Goal: Task Accomplishment & Management: Manage account settings

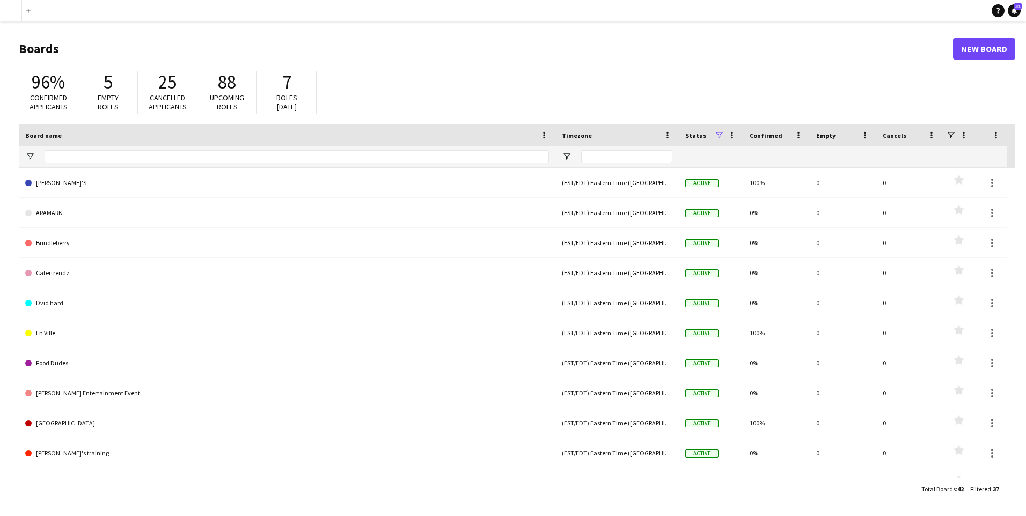
click at [8, 16] on button "Menu" at bounding box center [10, 10] width 21 height 21
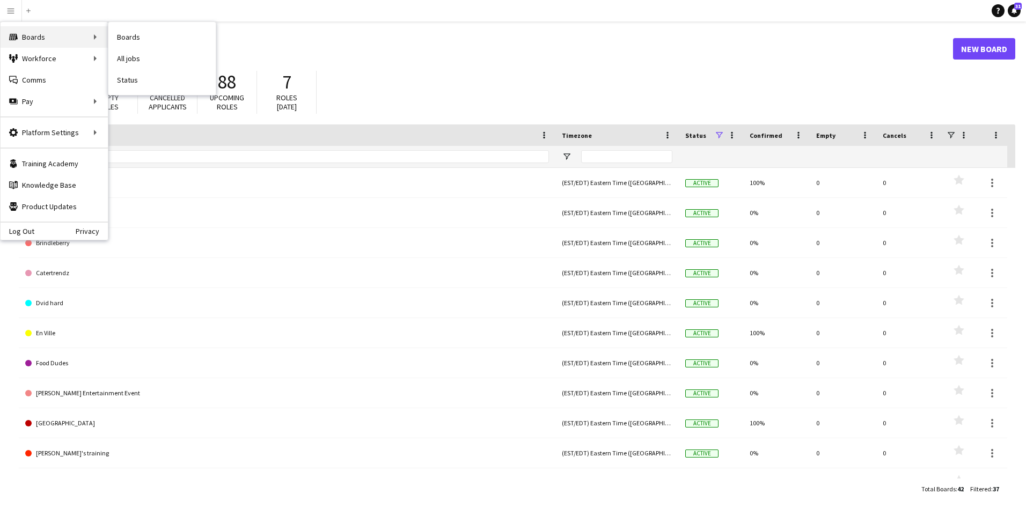
click at [31, 34] on div "Boards Boards" at bounding box center [54, 36] width 107 height 21
click at [138, 42] on link "Boards" at bounding box center [161, 36] width 107 height 21
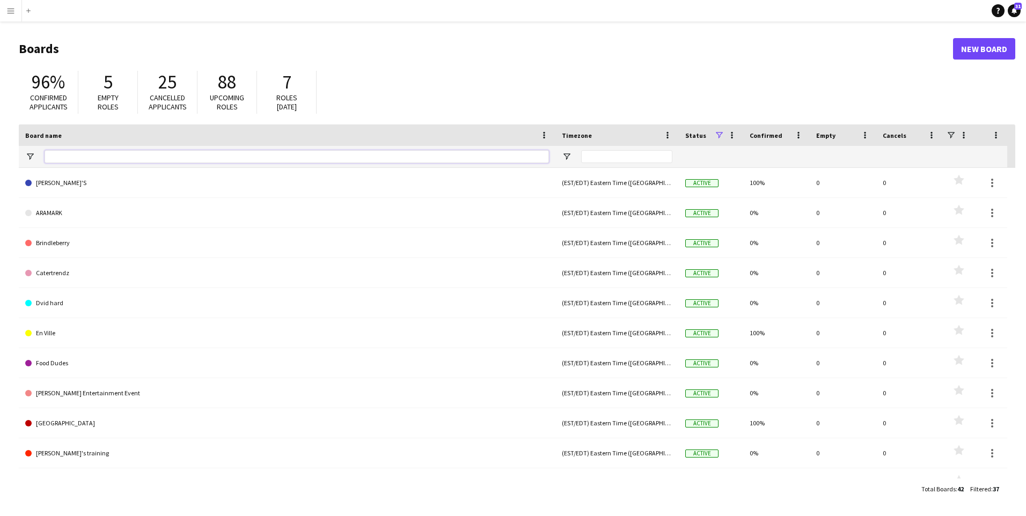
click at [158, 154] on input "Board name Filter Input" at bounding box center [297, 156] width 504 height 13
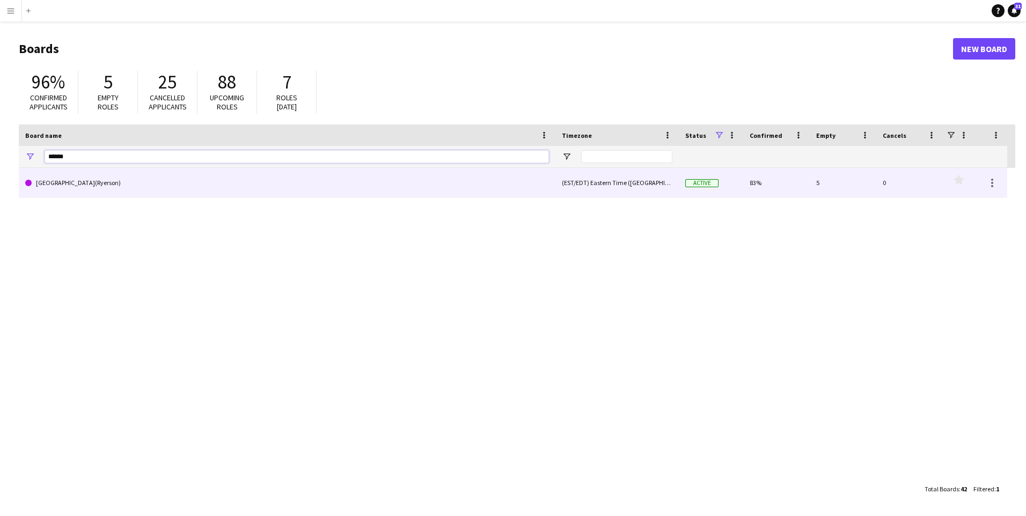
type input "******"
click at [132, 182] on link "[GEOGRAPHIC_DATA](Ryerson)" at bounding box center [287, 183] width 524 height 30
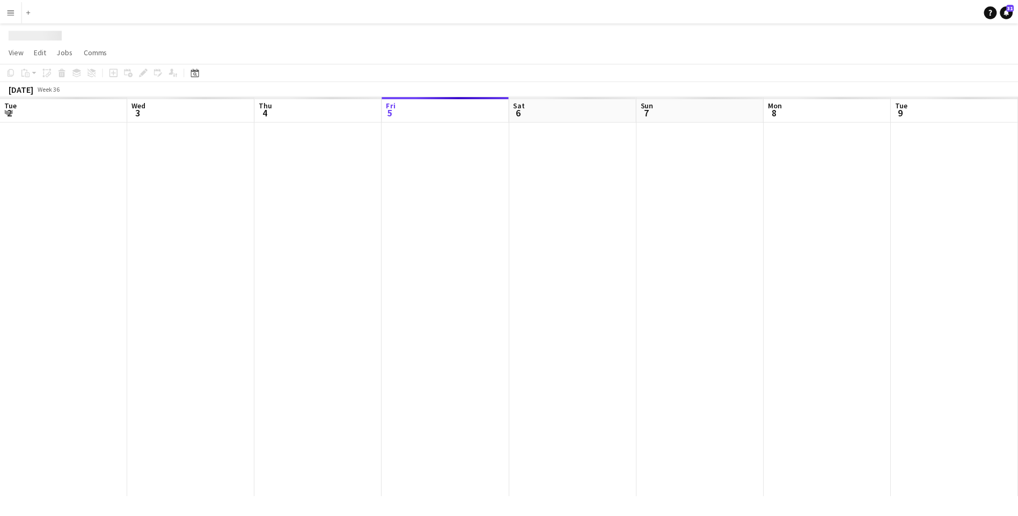
scroll to position [0, 256]
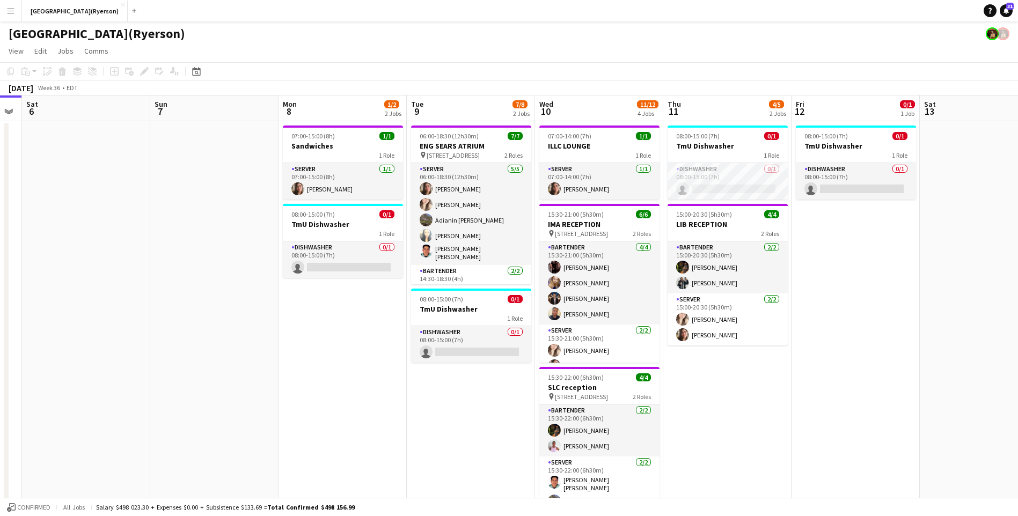
drag, startPoint x: 377, startPoint y: 311, endPoint x: 141, endPoint y: 319, distance: 236.7
click at [141, 319] on app-calendar-viewport "Wed 3 Thu 4 1/1 1 Job Fri 5 Sat 6 Sun 7 Mon 8 1/2 2 Jobs Tue 9 7/8 2 Jobs Wed 1…" at bounding box center [509, 504] width 1018 height 818
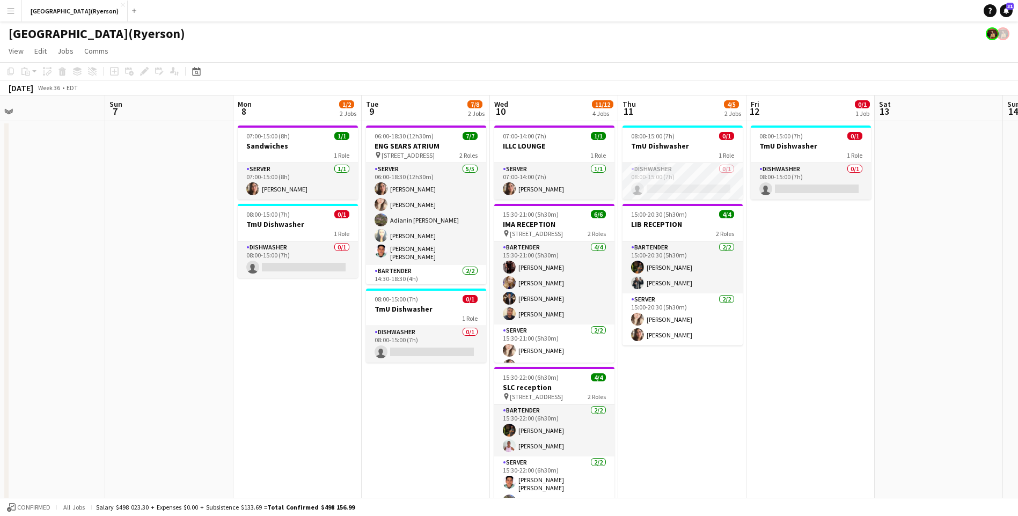
drag, startPoint x: 340, startPoint y: 366, endPoint x: 295, endPoint y: 363, distance: 44.6
click at [295, 363] on app-calendar-viewport "Wed 3 Thu 4 1/1 1 Job Fri 5 Sat 6 Sun 7 Mon 8 1/2 2 Jobs Tue 9 7/8 2 Jobs Wed 1…" at bounding box center [509, 504] width 1018 height 818
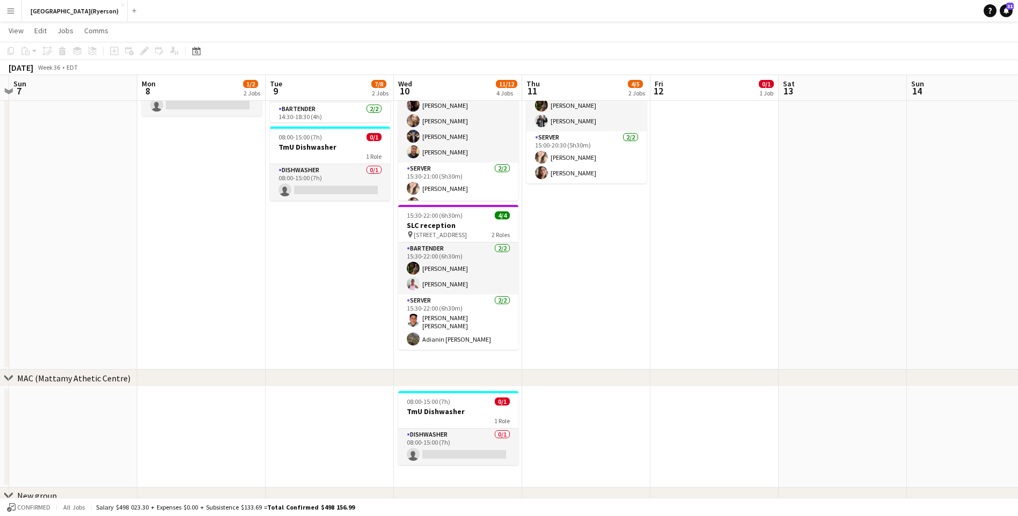
scroll to position [0, 385]
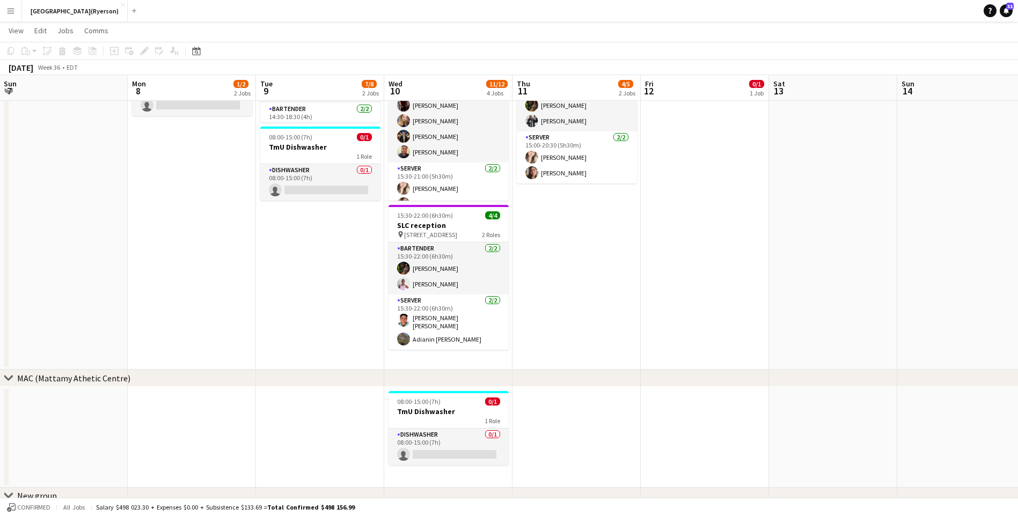
drag, startPoint x: 750, startPoint y: 321, endPoint x: 648, endPoint y: 330, distance: 102.8
click at [648, 330] on app-calendar-viewport "Thu 4 1/1 1 Job Fri 5 Sat 6 Sun 7 Mon 8 1/2 2 Jobs Tue 9 7/8 2 Jobs Wed 10 11/1…" at bounding box center [509, 316] width 1018 height 871
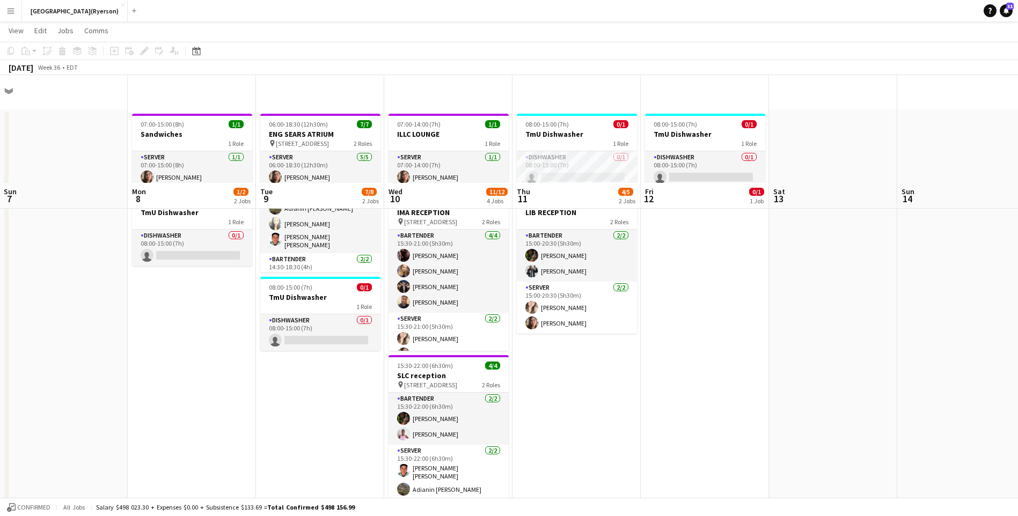
scroll to position [0, 0]
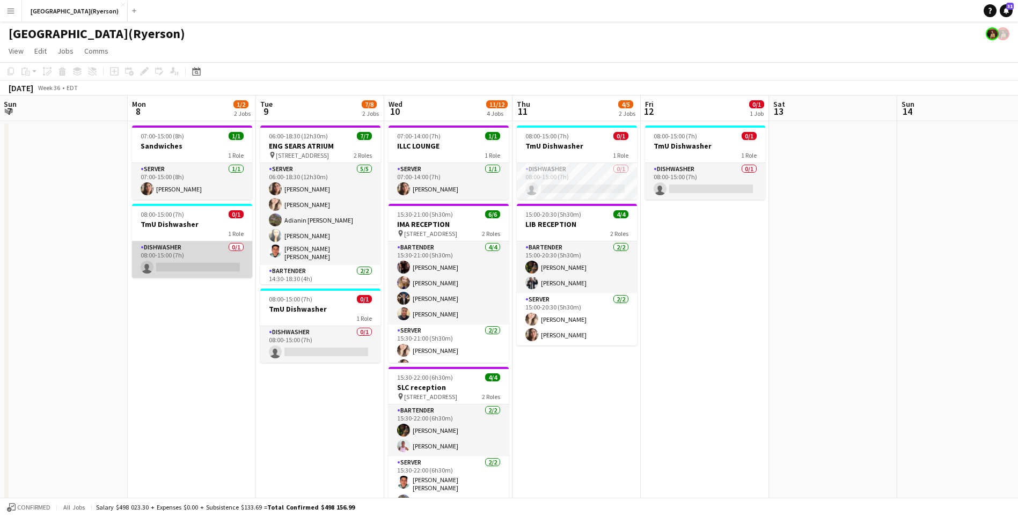
click at [198, 261] on app-card-role "DISHWASHER 0/1 08:00-15:00 (7h) single-neutral-actions" at bounding box center [192, 259] width 120 height 36
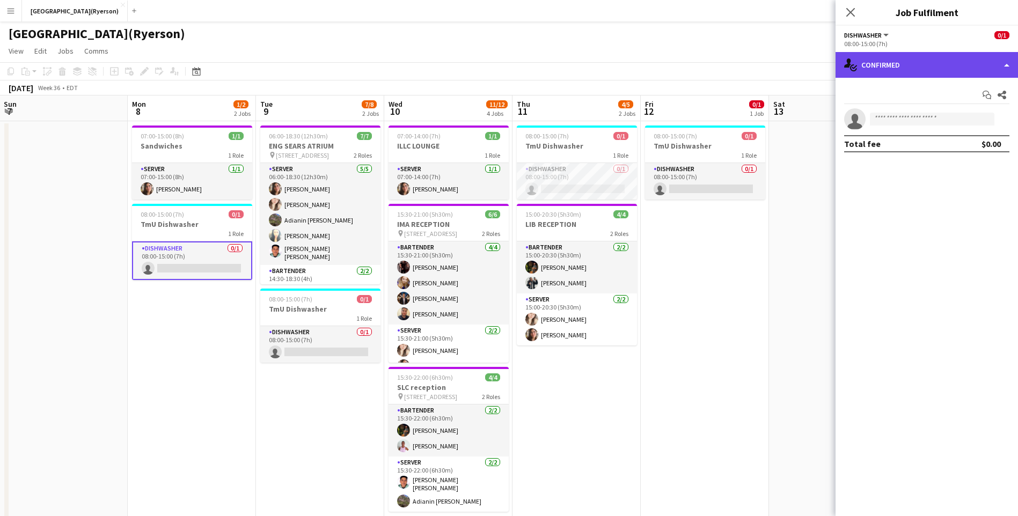
click at [959, 72] on div "single-neutral-actions-check-2 Confirmed" at bounding box center [926, 65] width 182 height 26
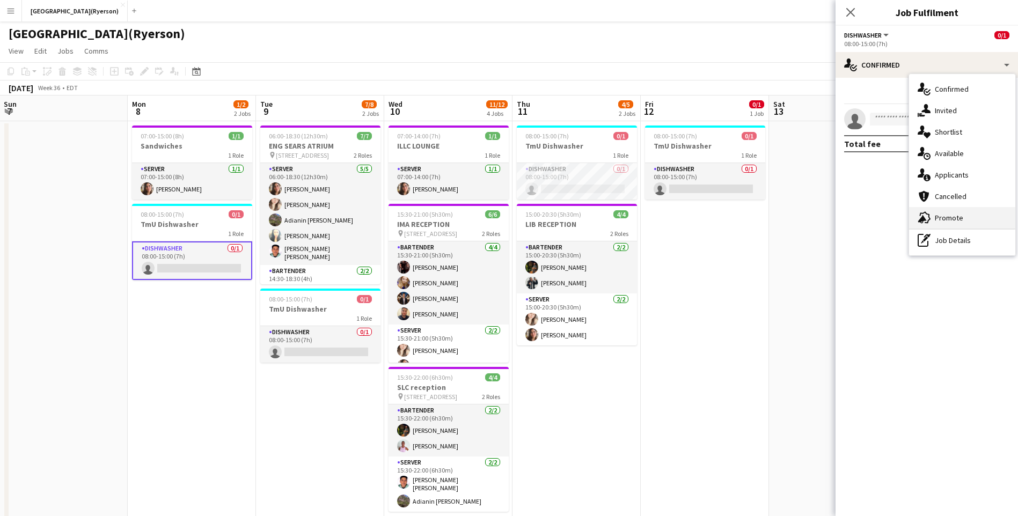
click at [937, 217] on span "Promote" at bounding box center [948, 218] width 28 height 10
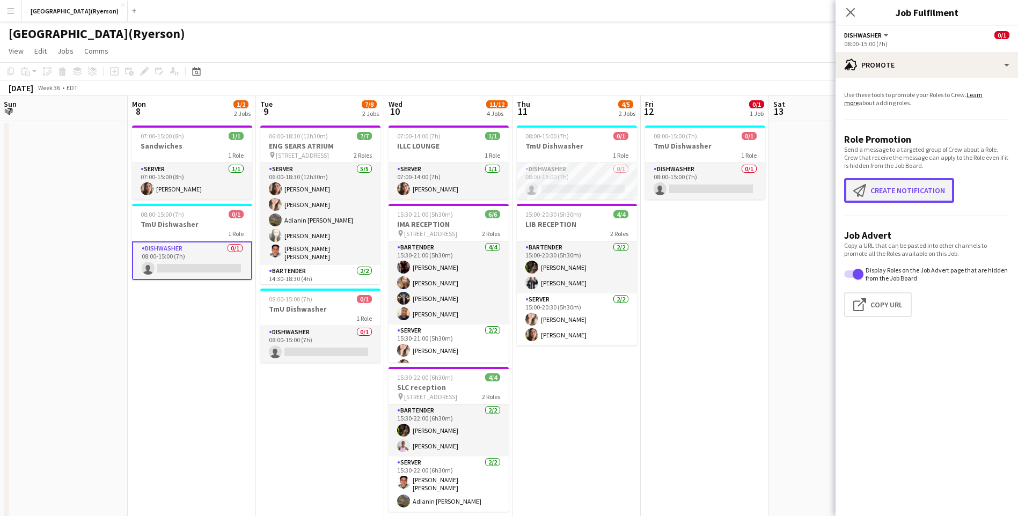
click at [868, 190] on app-icon "Create notification" at bounding box center [861, 190] width 17 height 13
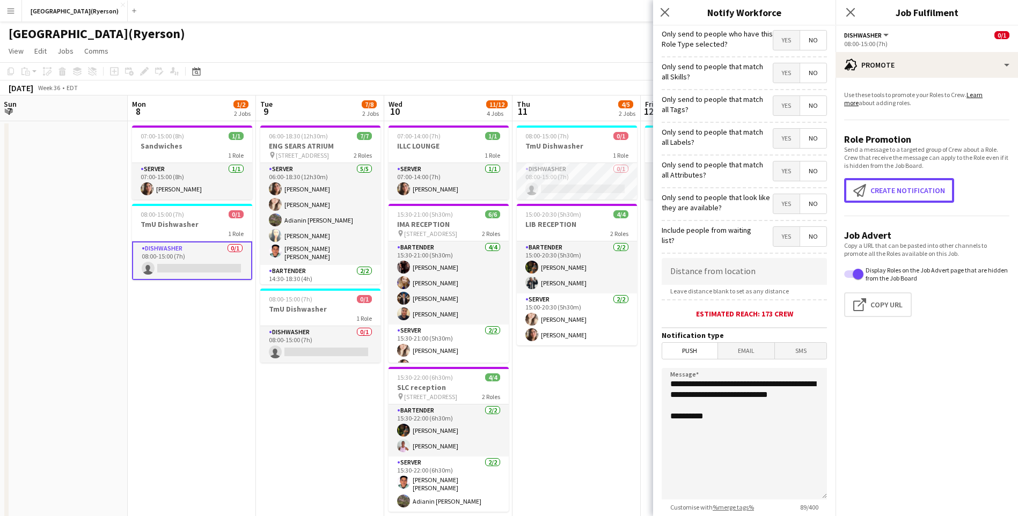
scroll to position [75, 0]
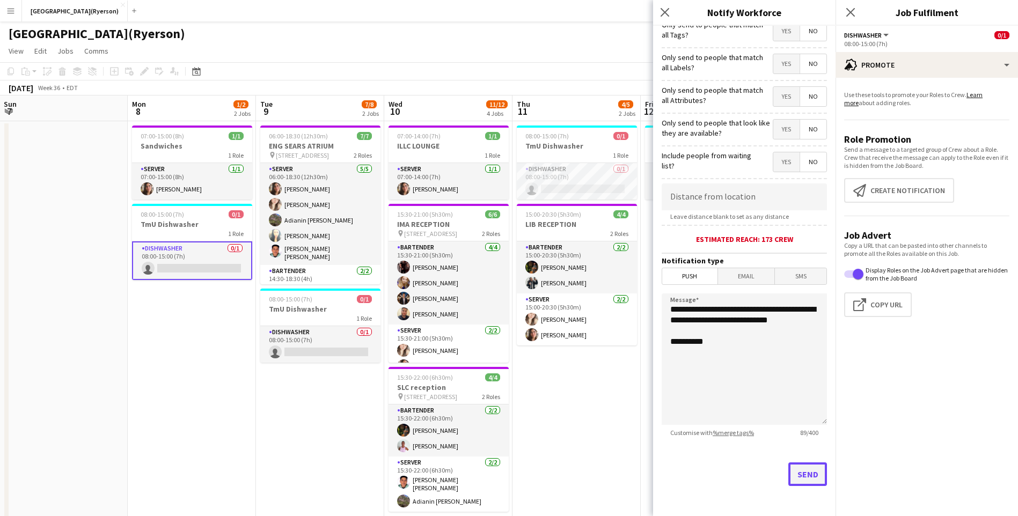
click at [801, 474] on button "Send" at bounding box center [807, 474] width 39 height 24
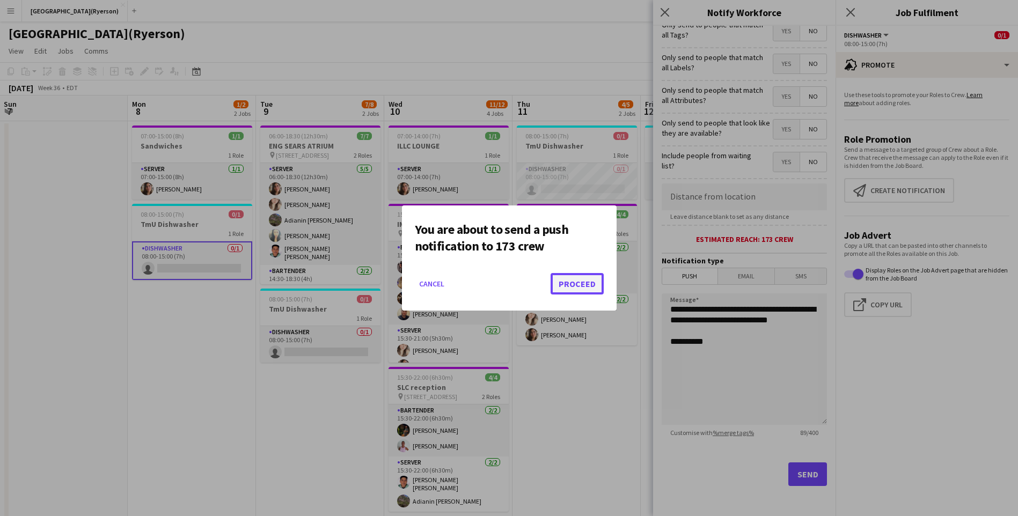
click at [585, 283] on button "Proceed" at bounding box center [576, 283] width 53 height 21
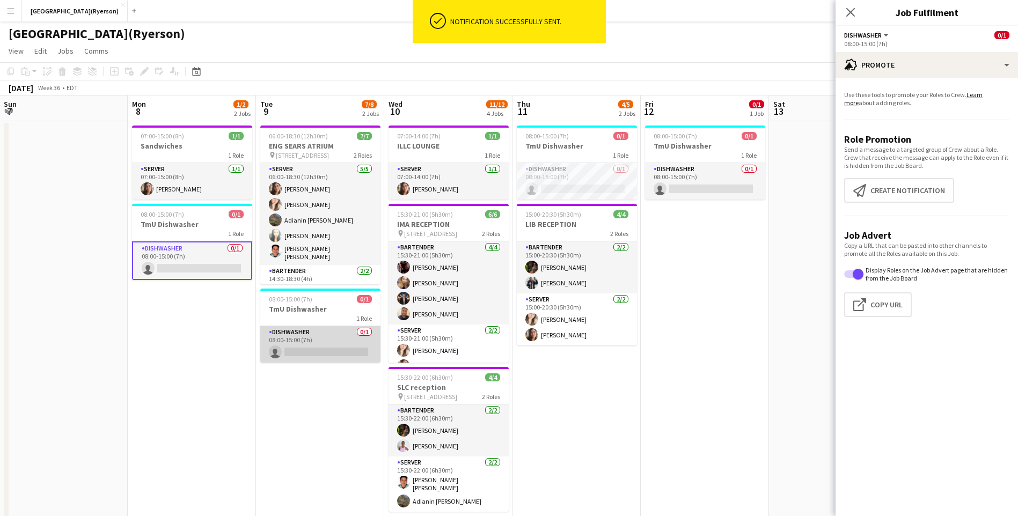
click at [341, 344] on app-card-role "DISHWASHER 0/1 08:00-15:00 (7h) single-neutral-actions" at bounding box center [320, 344] width 120 height 36
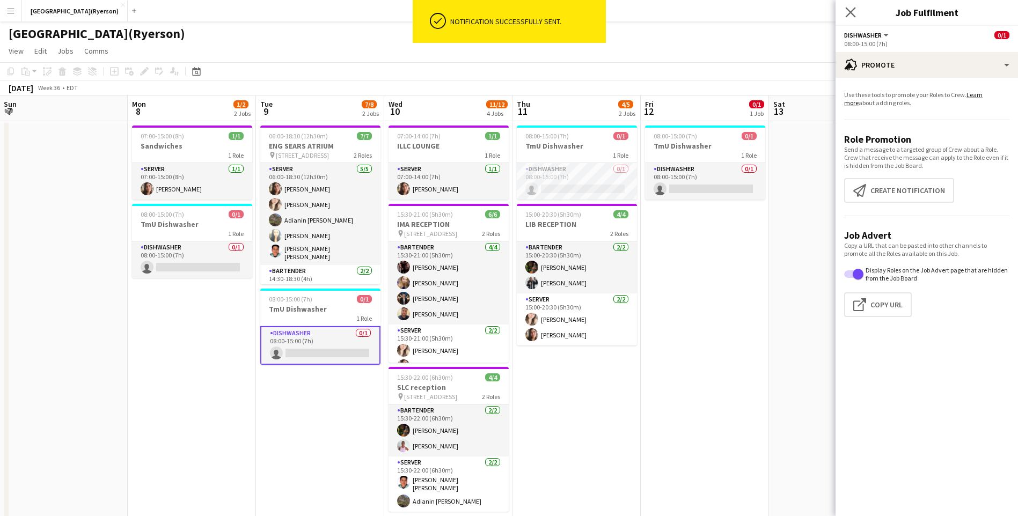
click at [852, 6] on app-icon "Close pop-in" at bounding box center [851, 13] width 16 height 16
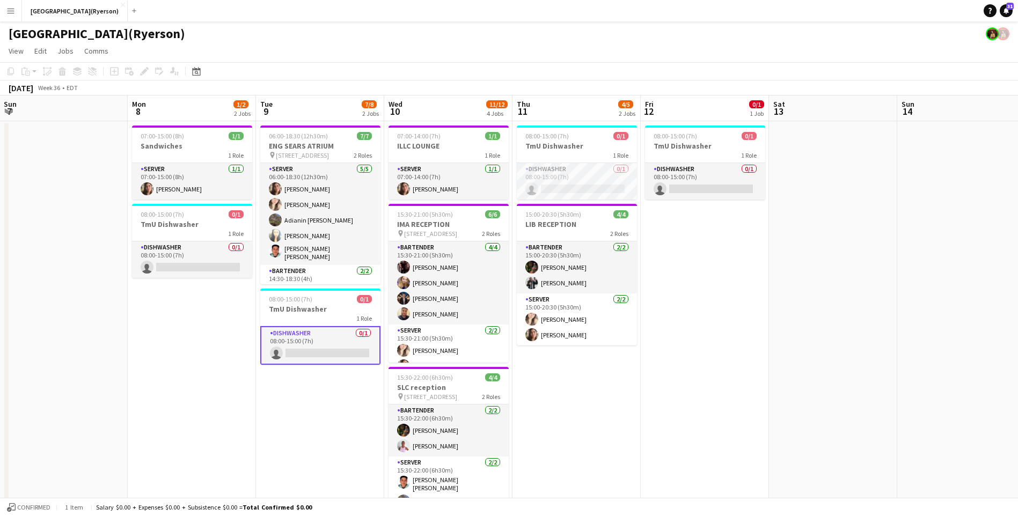
click at [340, 355] on app-card-role "DISHWASHER 0/1 08:00-15:00 (7h) single-neutral-actions" at bounding box center [320, 345] width 120 height 39
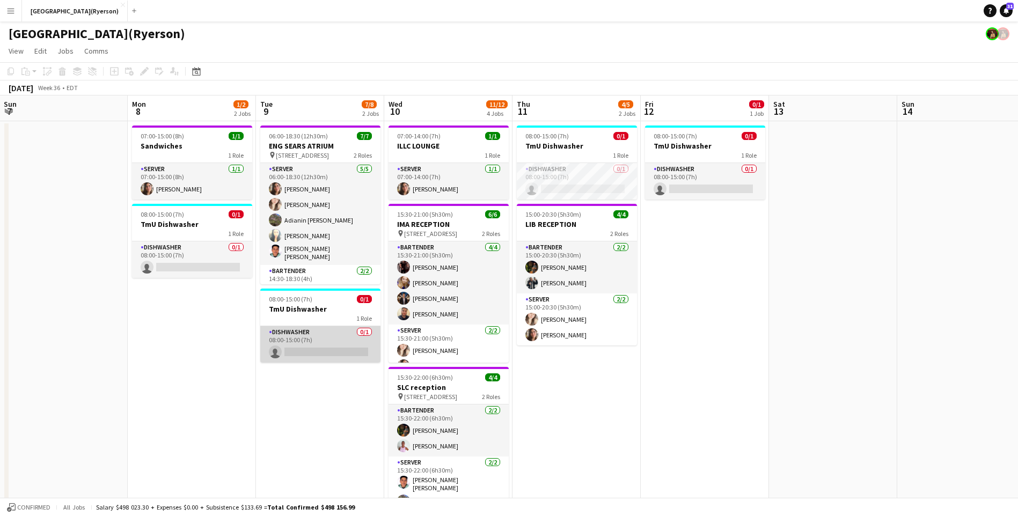
click at [312, 350] on app-card-role "DISHWASHER 0/1 08:00-15:00 (7h) single-neutral-actions" at bounding box center [320, 344] width 120 height 36
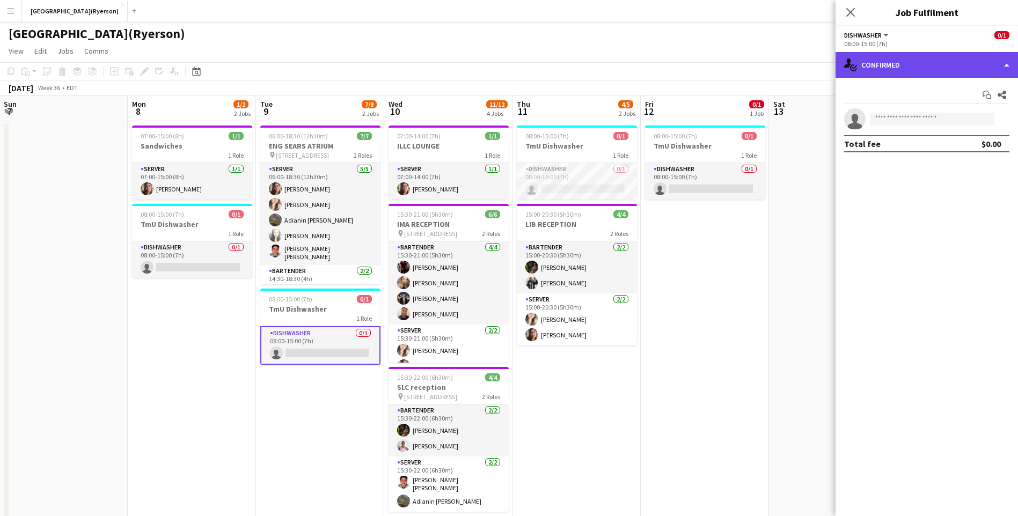
click at [942, 58] on div "single-neutral-actions-check-2 Confirmed" at bounding box center [926, 65] width 182 height 26
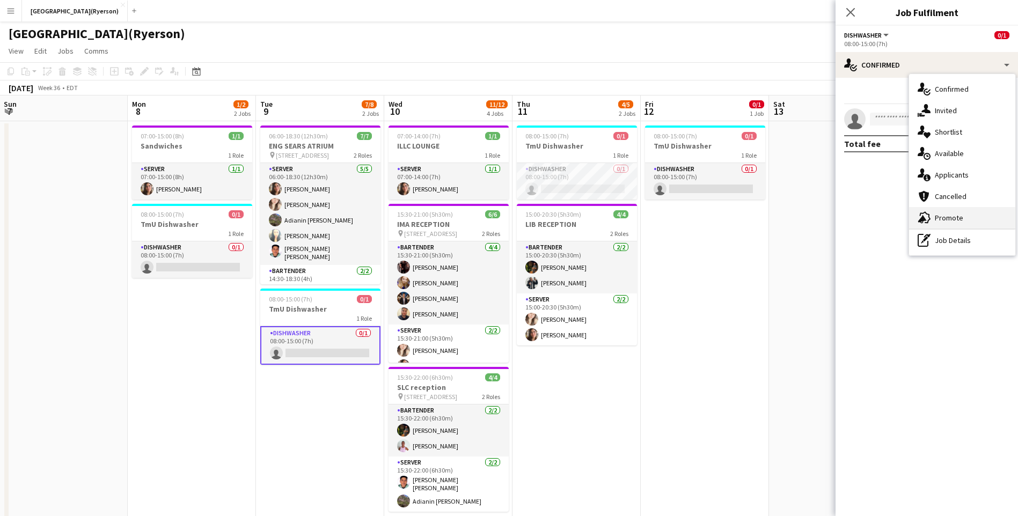
click at [947, 215] on span "Promote" at bounding box center [948, 218] width 28 height 10
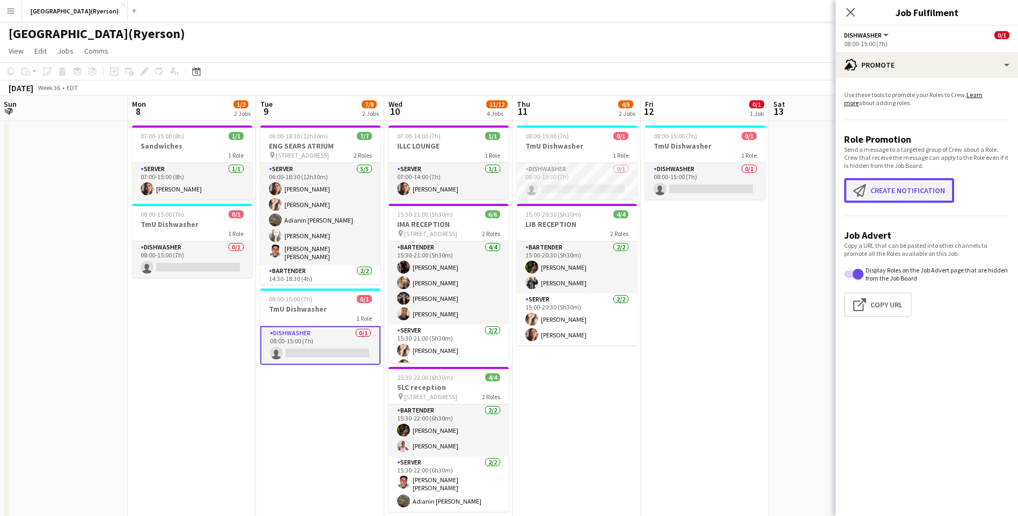
click at [893, 193] on button "Create notification Create notification" at bounding box center [899, 190] width 110 height 25
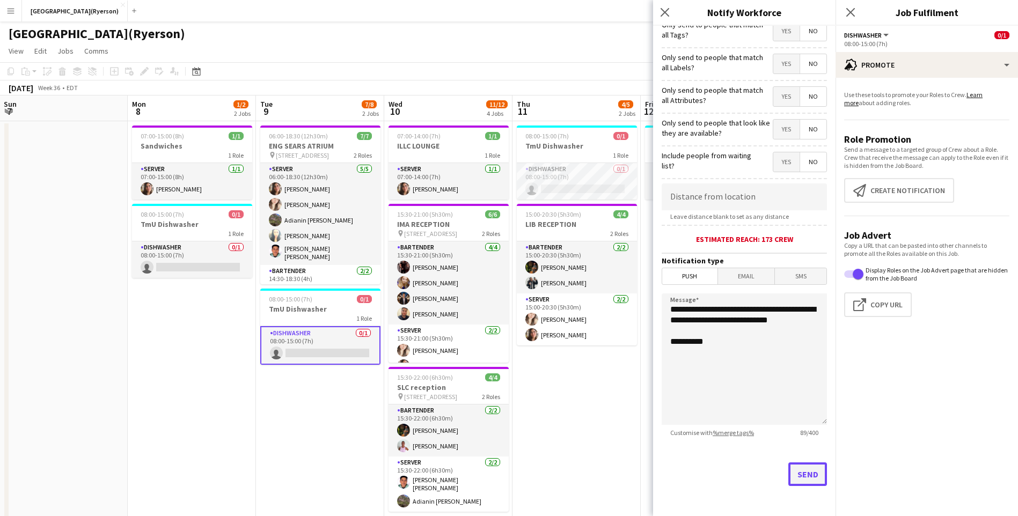
click at [799, 474] on button "Send" at bounding box center [807, 474] width 39 height 24
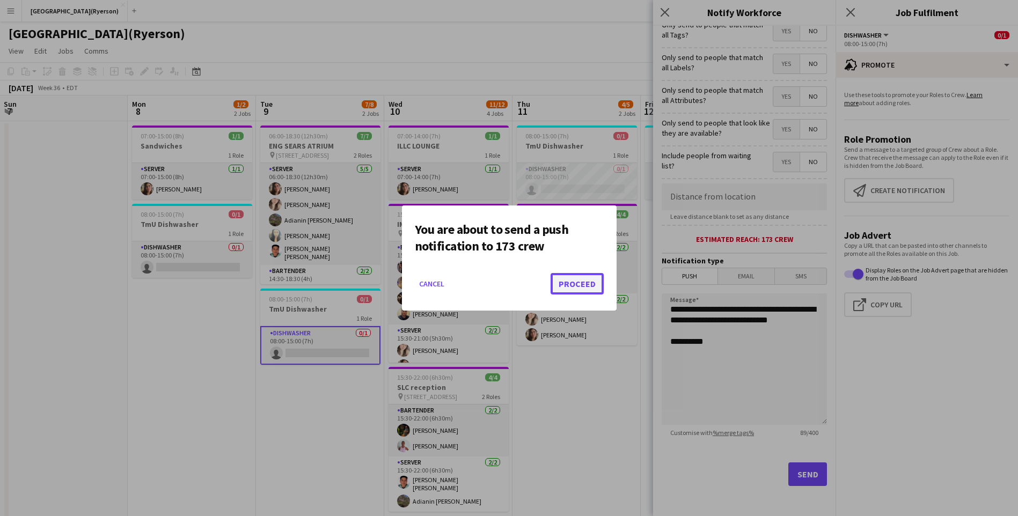
click at [586, 280] on button "Proceed" at bounding box center [576, 283] width 53 height 21
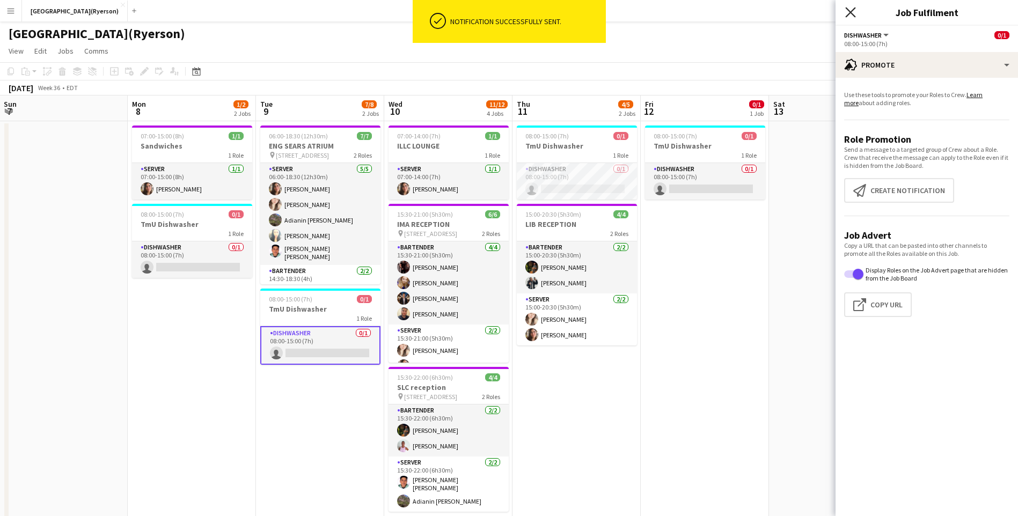
click at [851, 14] on icon "Close pop-in" at bounding box center [850, 12] width 10 height 10
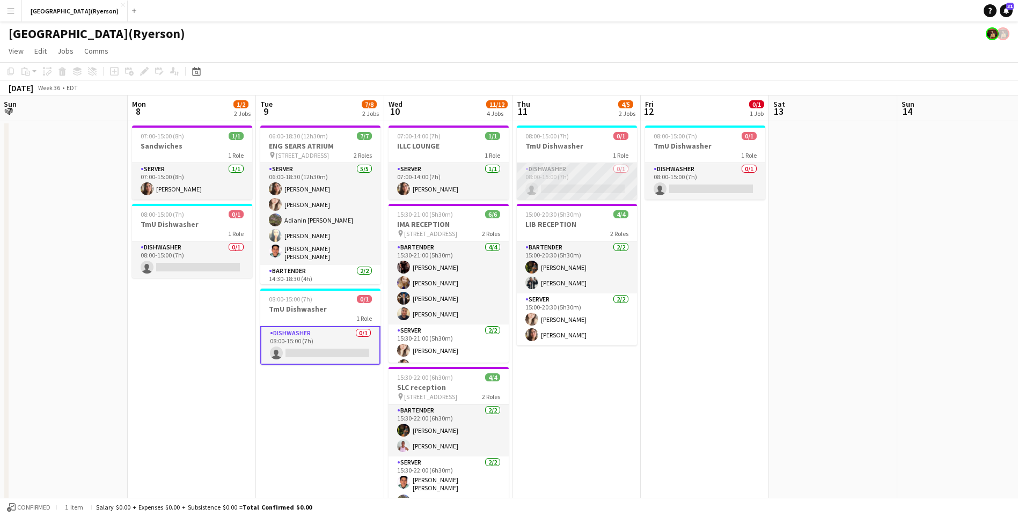
click at [584, 187] on app-card-role "DISHWASHER 0/1 08:00-15:00 (7h) single-neutral-actions" at bounding box center [577, 181] width 120 height 36
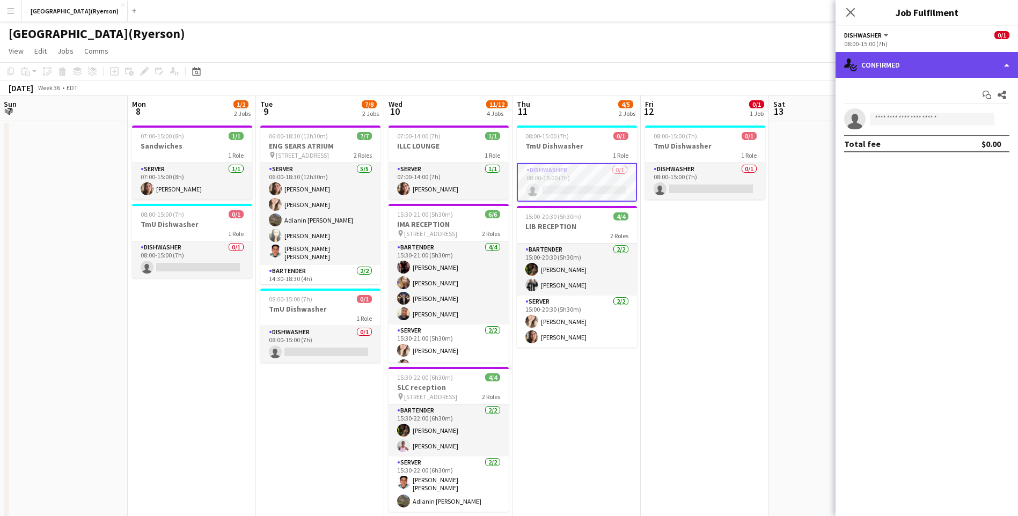
click at [890, 66] on div "single-neutral-actions-check-2 Confirmed" at bounding box center [926, 65] width 182 height 26
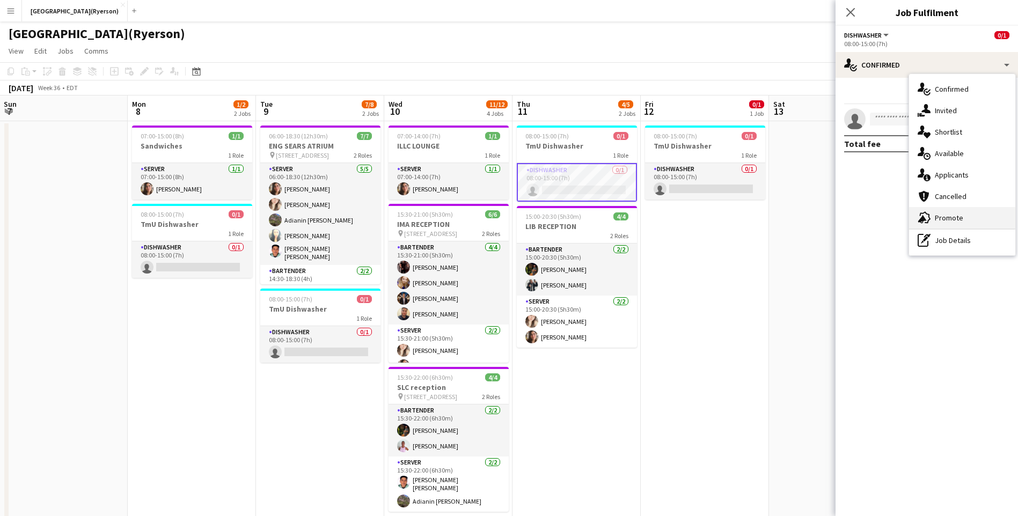
click at [944, 216] on span "Promote" at bounding box center [948, 218] width 28 height 10
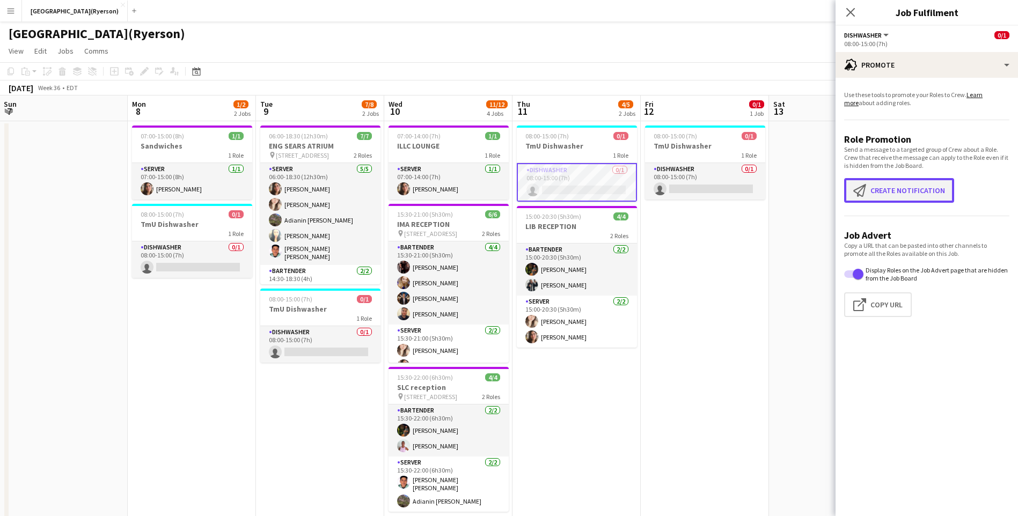
click at [886, 189] on button "Create notification Create notification" at bounding box center [899, 190] width 110 height 25
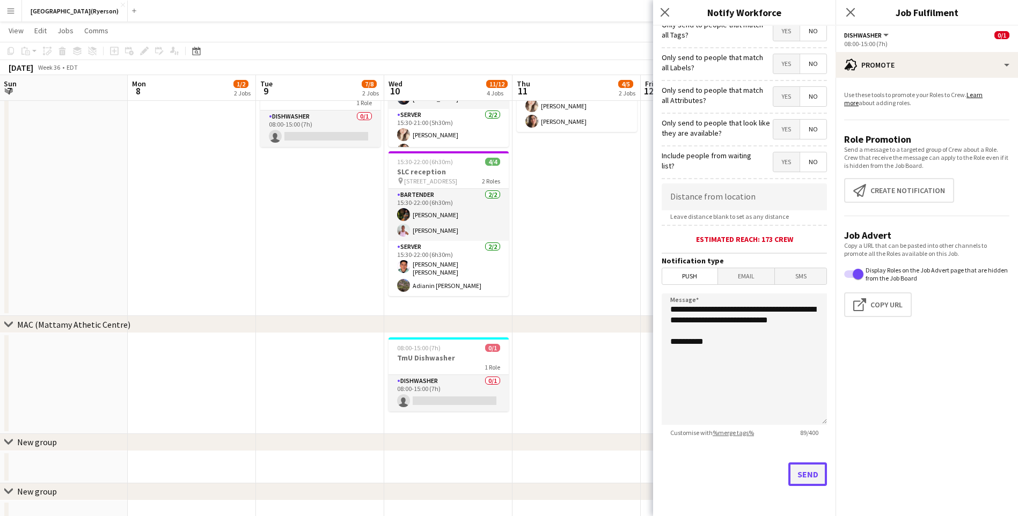
click at [801, 476] on button "Send" at bounding box center [807, 474] width 39 height 24
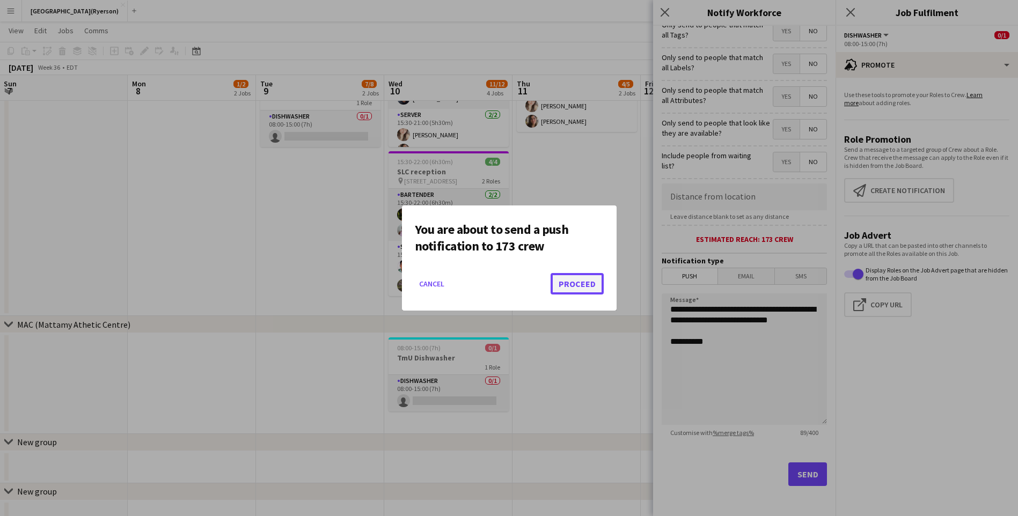
click at [596, 292] on button "Proceed" at bounding box center [576, 283] width 53 height 21
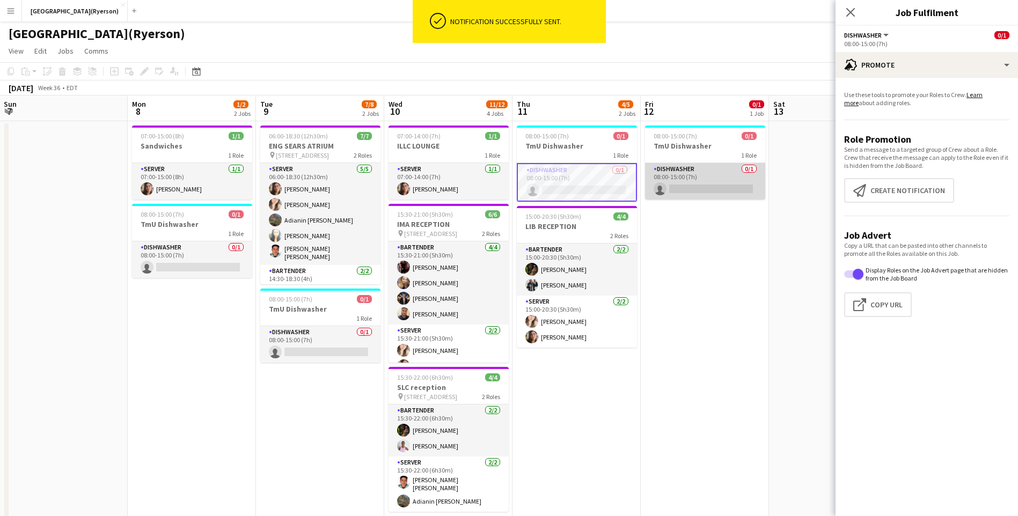
click at [686, 183] on app-card-role "DISHWASHER 0/1 08:00-15:00 (7h) single-neutral-actions" at bounding box center [705, 181] width 120 height 36
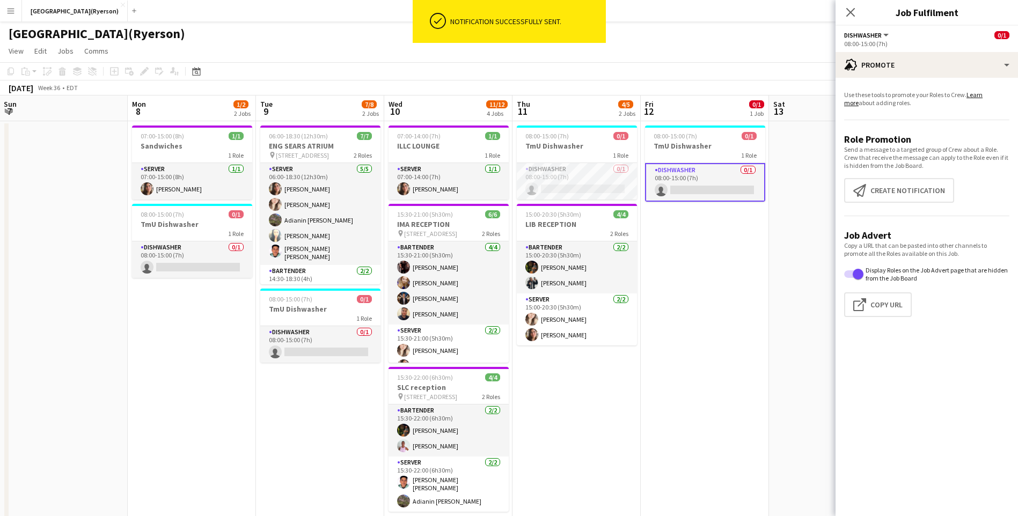
click at [686, 186] on app-card-role "DISHWASHER 0/1 08:00-15:00 (7h) single-neutral-actions" at bounding box center [705, 182] width 120 height 39
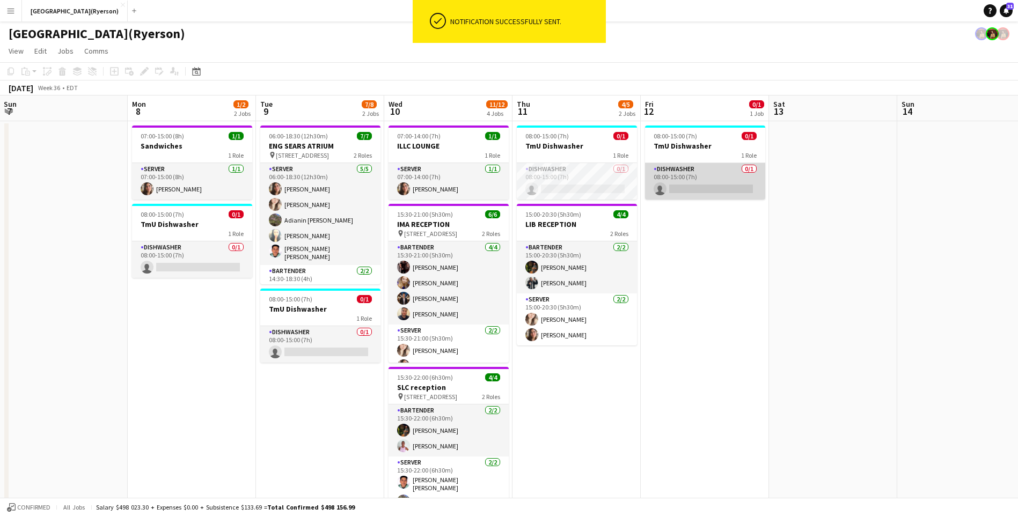
click at [694, 188] on app-card-role "DISHWASHER 0/1 08:00-15:00 (7h) single-neutral-actions" at bounding box center [705, 181] width 120 height 36
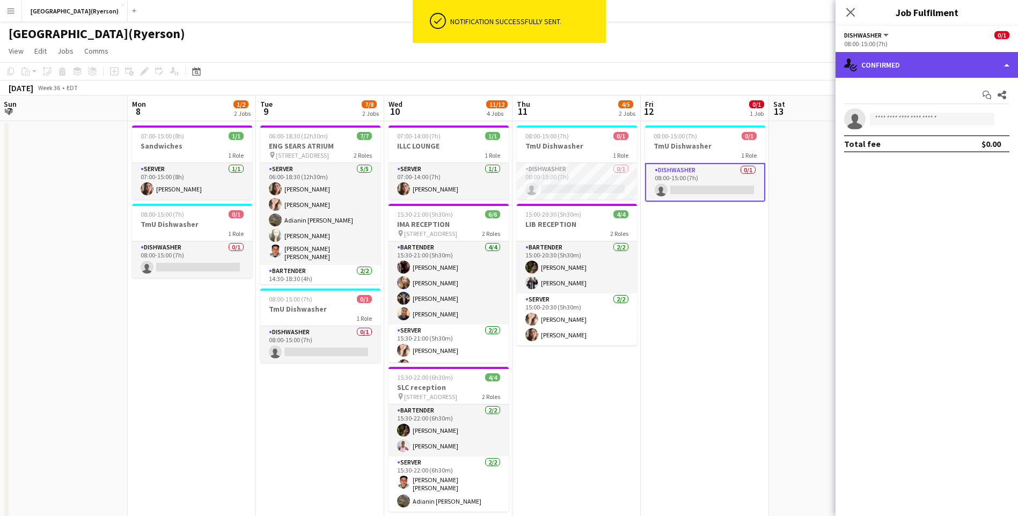
click at [934, 73] on div "single-neutral-actions-check-2 Confirmed" at bounding box center [926, 65] width 182 height 26
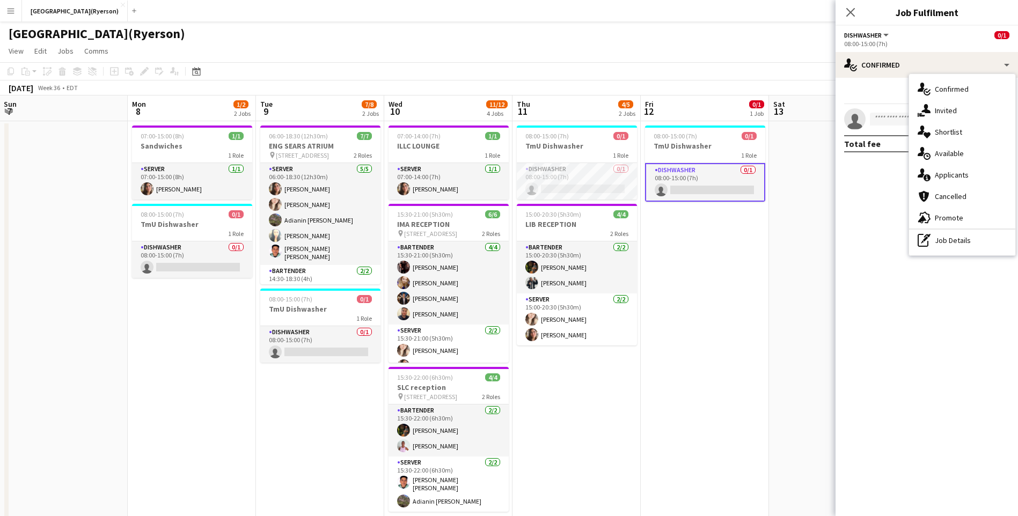
click at [948, 224] on div "advertising-megaphone Promote" at bounding box center [962, 217] width 106 height 21
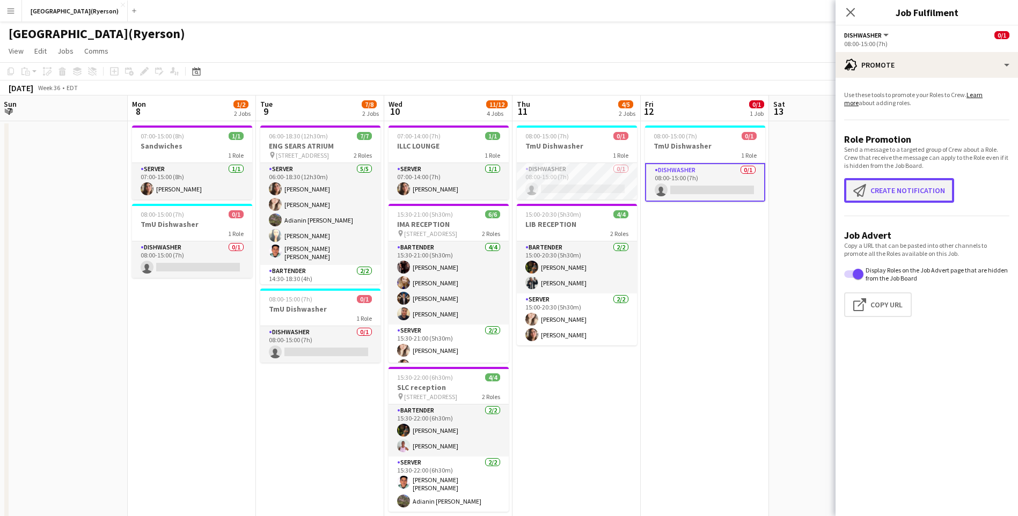
click at [881, 185] on button "Create notification Create notification" at bounding box center [899, 190] width 110 height 25
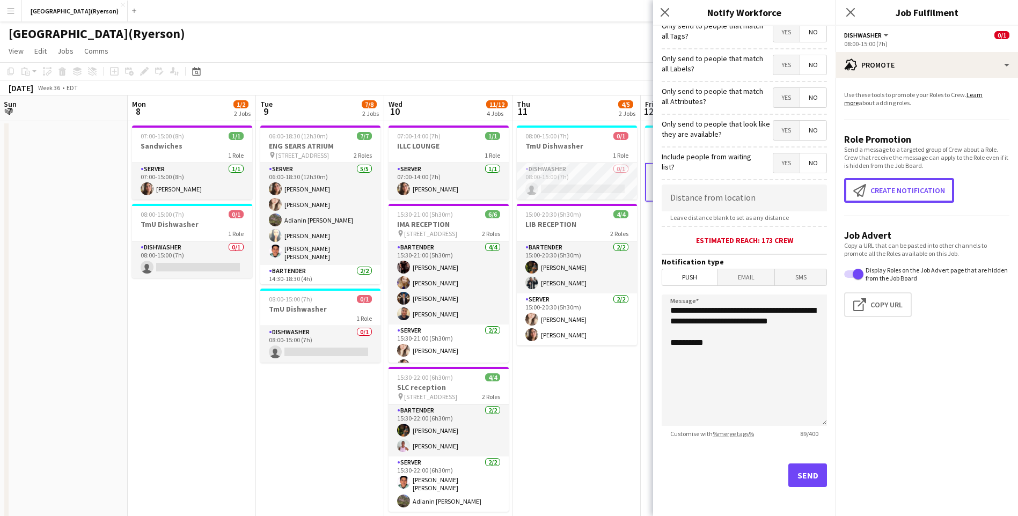
scroll to position [75, 0]
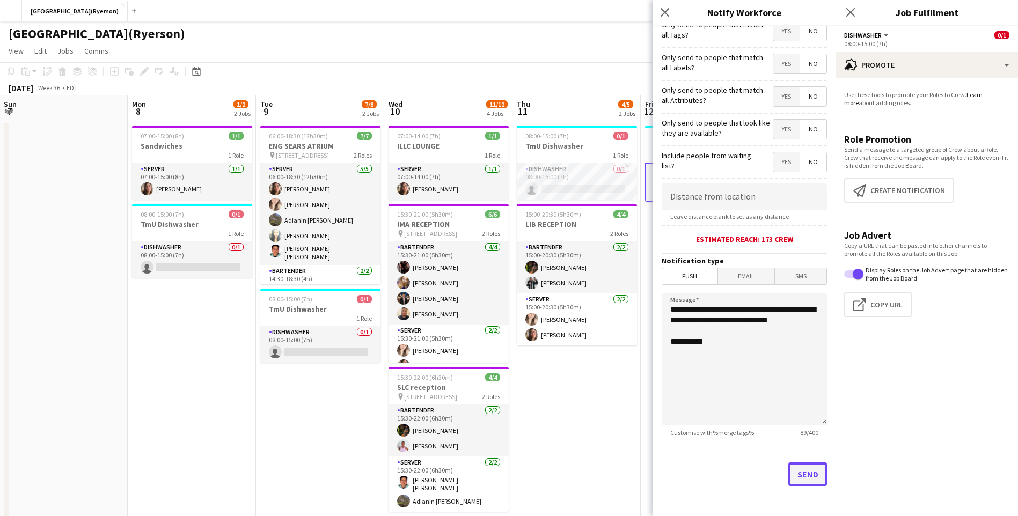
click at [798, 471] on button "Send" at bounding box center [807, 474] width 39 height 24
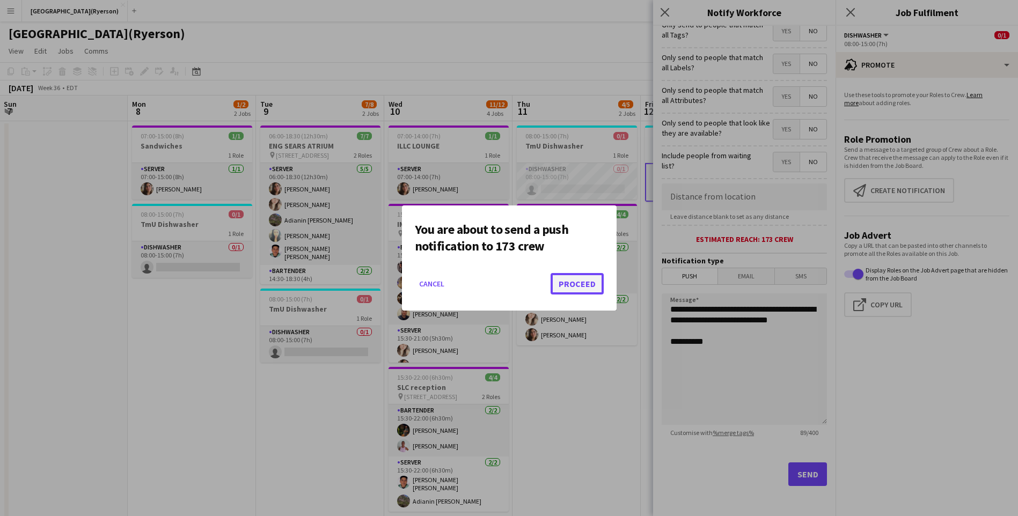
click at [579, 283] on button "Proceed" at bounding box center [576, 283] width 53 height 21
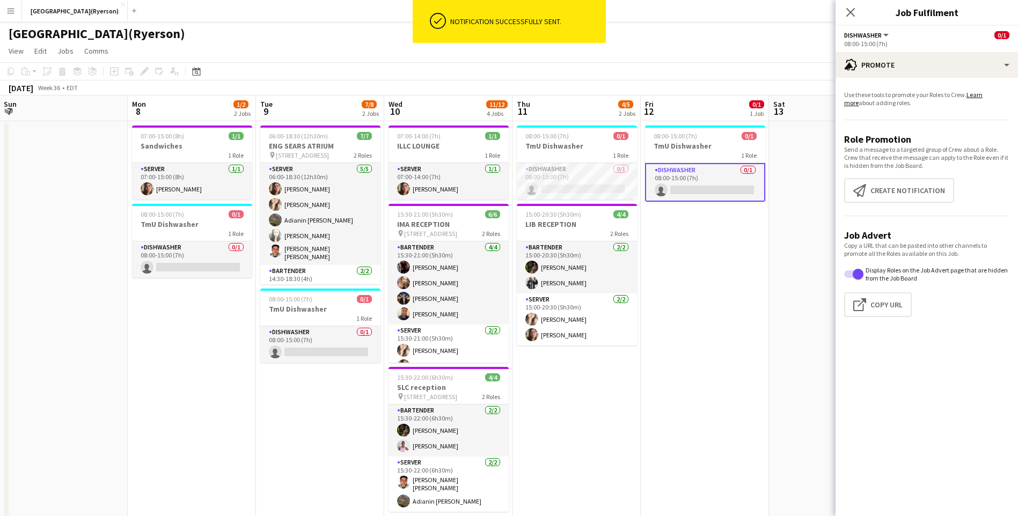
click at [847, 11] on icon "Close pop-in" at bounding box center [850, 12] width 9 height 9
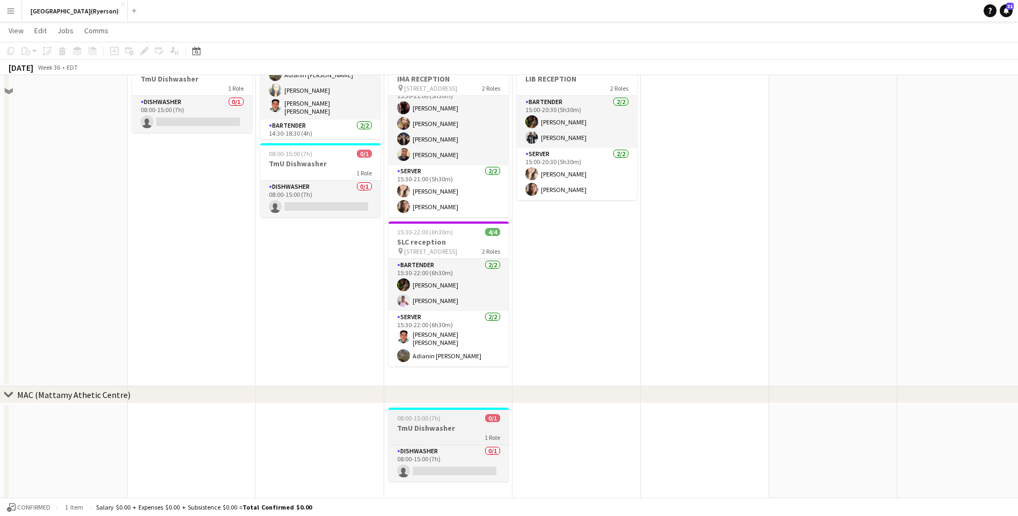
scroll to position [161, 0]
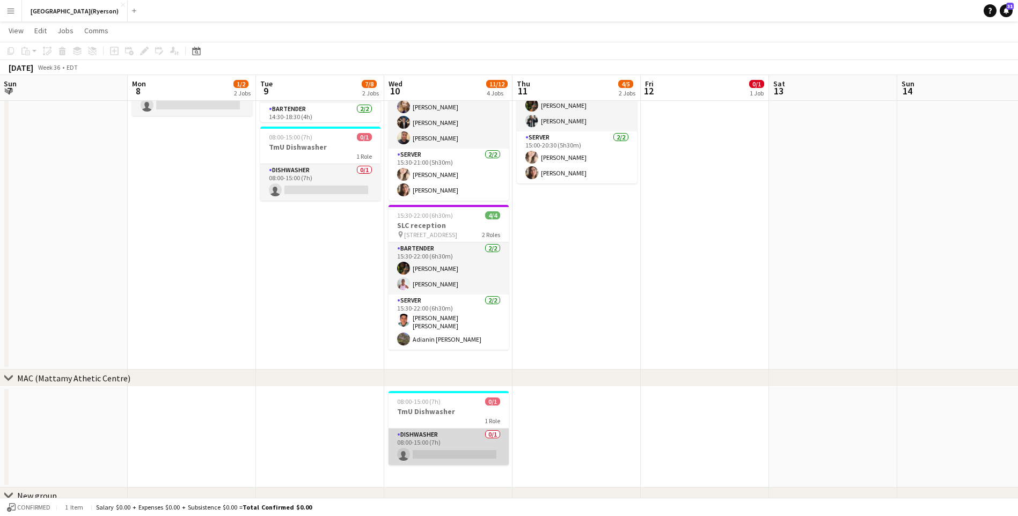
click at [454, 447] on app-card-role "DISHWASHER 0/1 08:00-15:00 (7h) single-neutral-actions" at bounding box center [448, 447] width 120 height 36
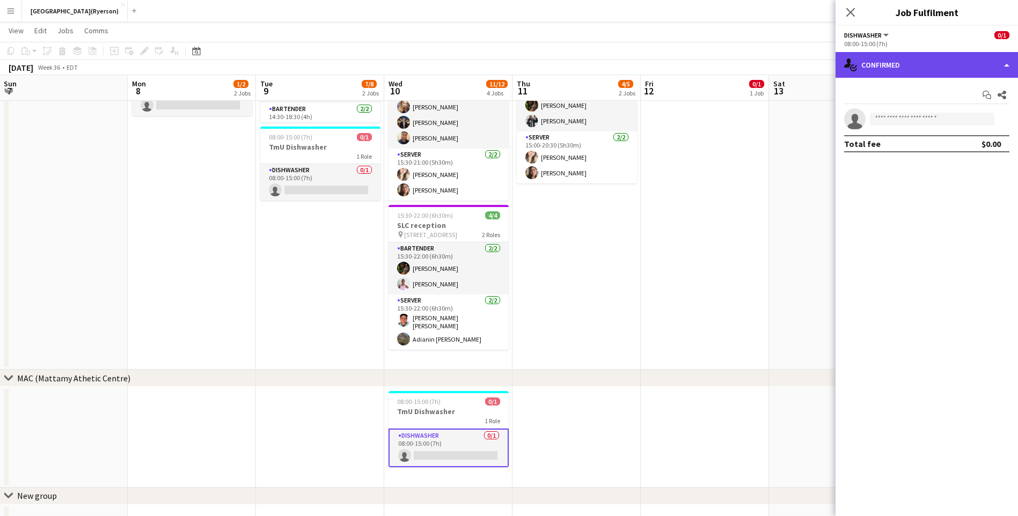
click at [898, 64] on div "single-neutral-actions-check-2 Confirmed" at bounding box center [926, 65] width 182 height 26
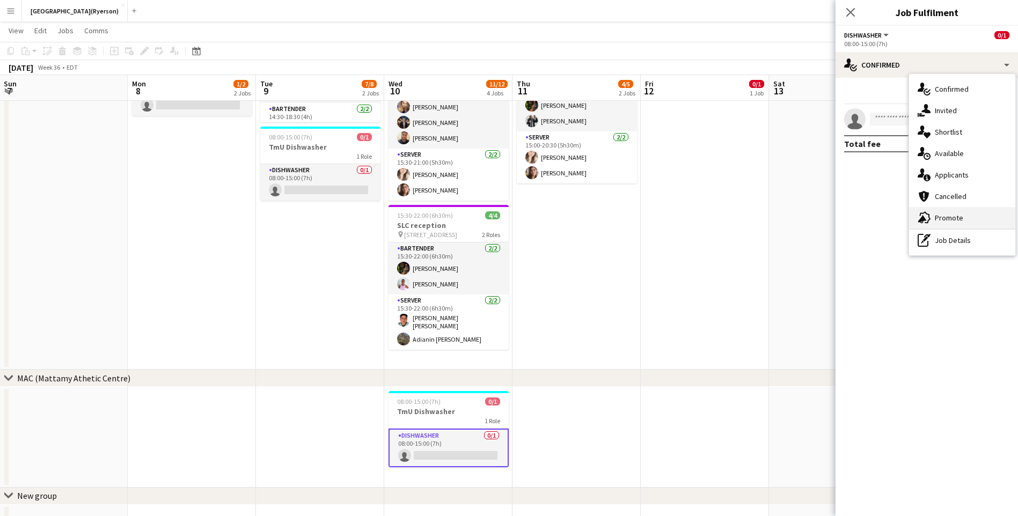
click at [941, 216] on span "Promote" at bounding box center [948, 218] width 28 height 10
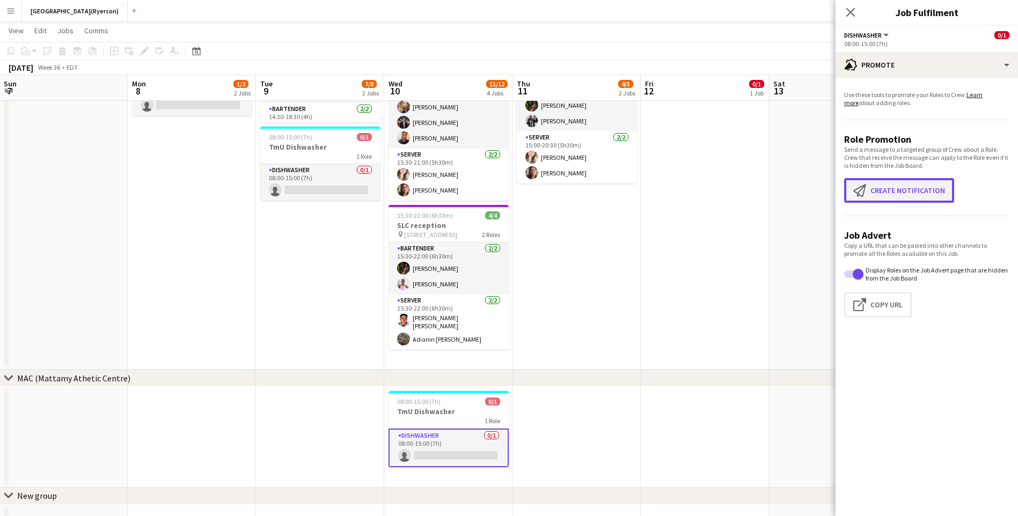
click at [876, 189] on button "Create notification Create notification" at bounding box center [899, 190] width 110 height 25
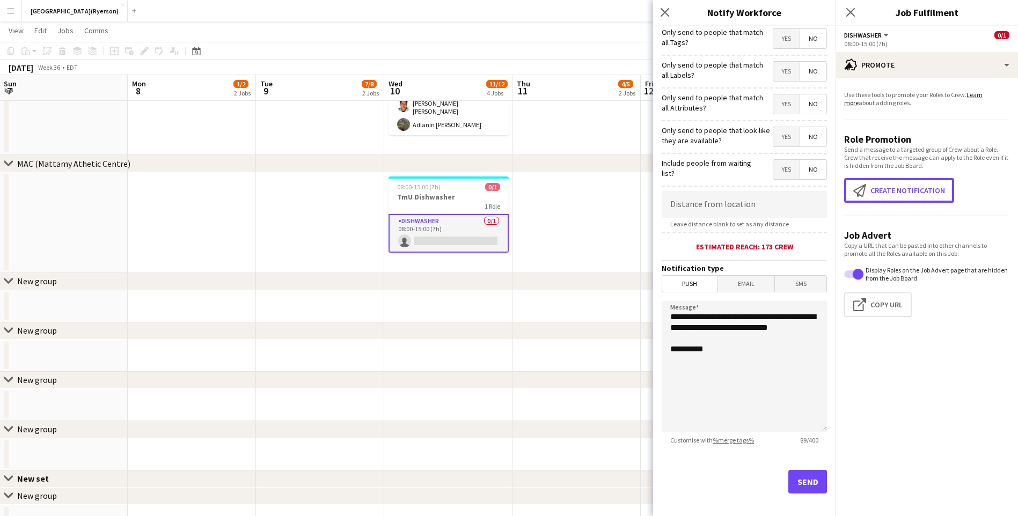
scroll to position [75, 0]
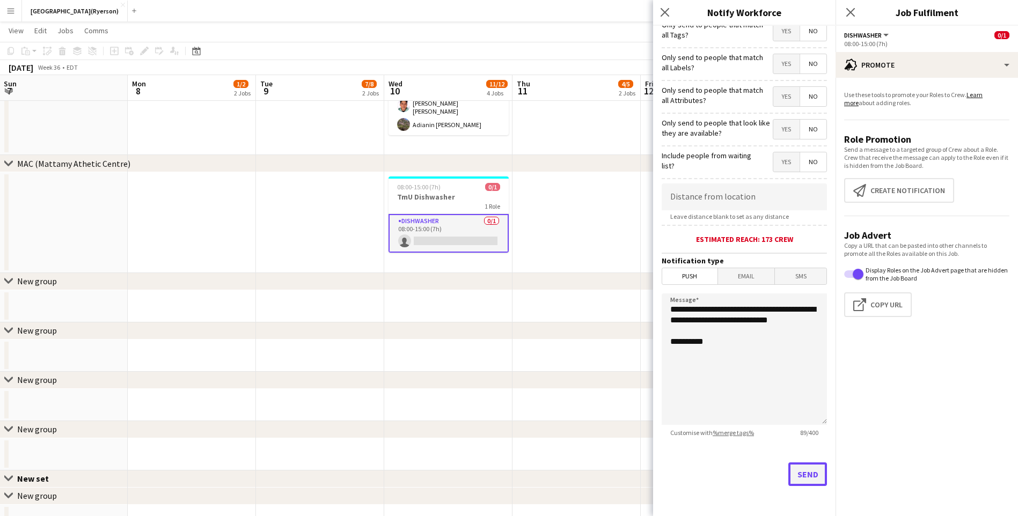
click at [812, 468] on button "Send" at bounding box center [807, 474] width 39 height 24
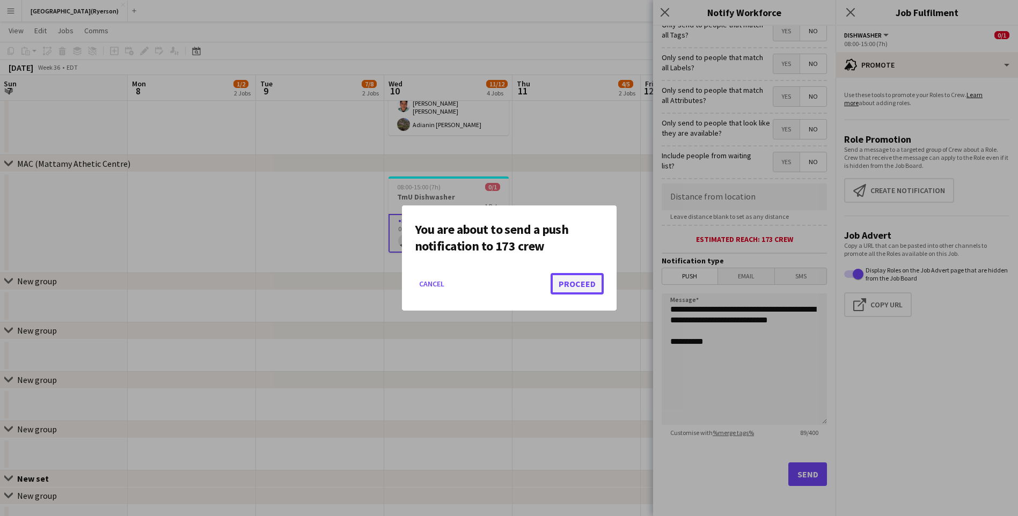
click at [591, 273] on button "Proceed" at bounding box center [576, 283] width 53 height 21
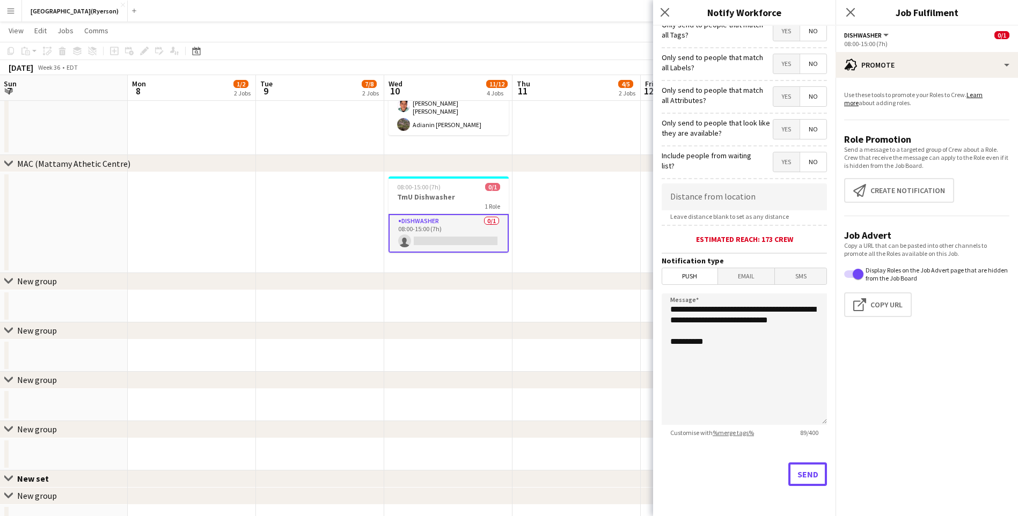
scroll to position [375, 0]
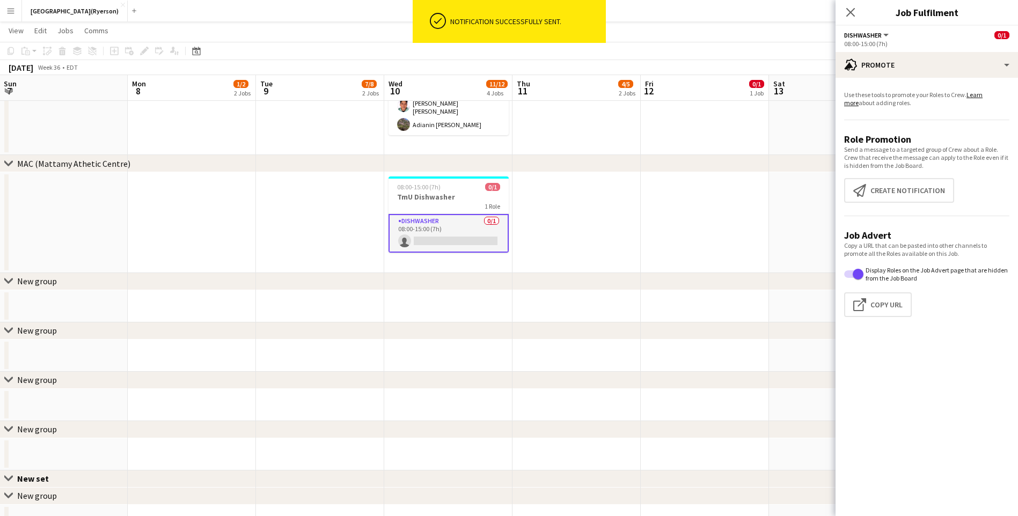
click at [852, 12] on icon "Close pop-in" at bounding box center [850, 12] width 9 height 9
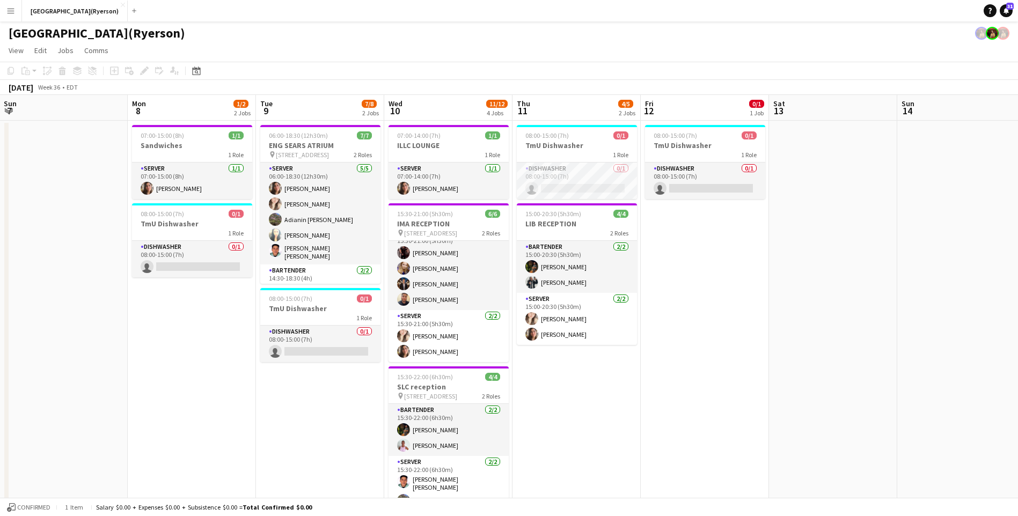
scroll to position [0, 0]
